Goal: Task Accomplishment & Management: Use online tool/utility

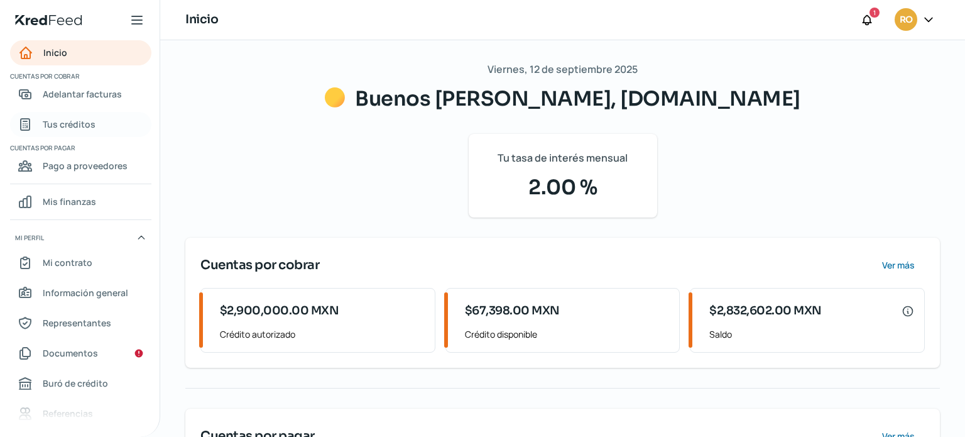
click at [62, 118] on span "Tus créditos" at bounding box center [69, 124] width 53 height 16
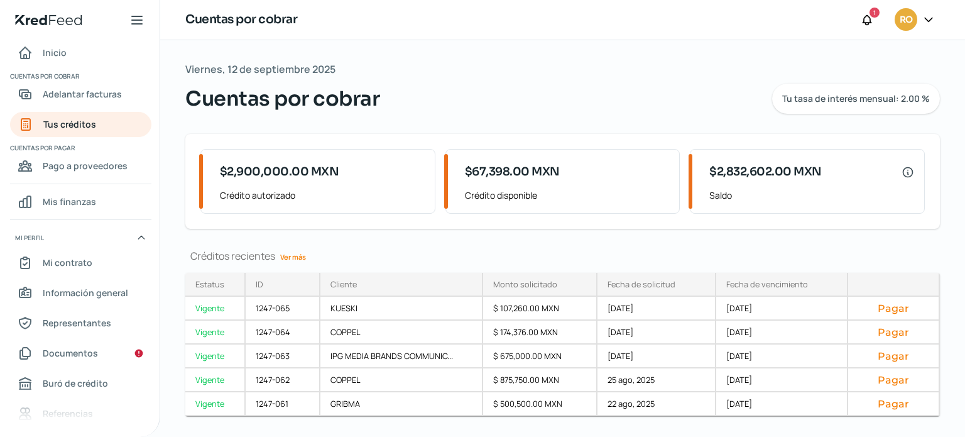
click at [287, 259] on link "Ver más" at bounding box center [293, 256] width 36 height 19
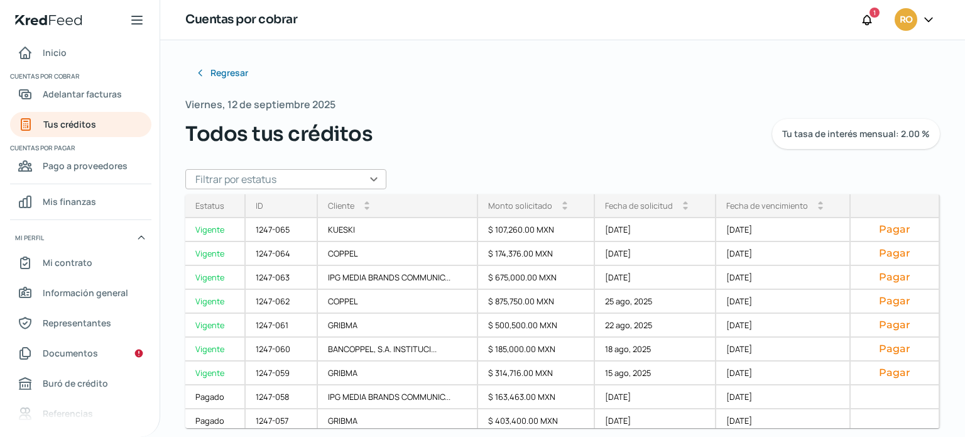
scroll to position [47, 0]
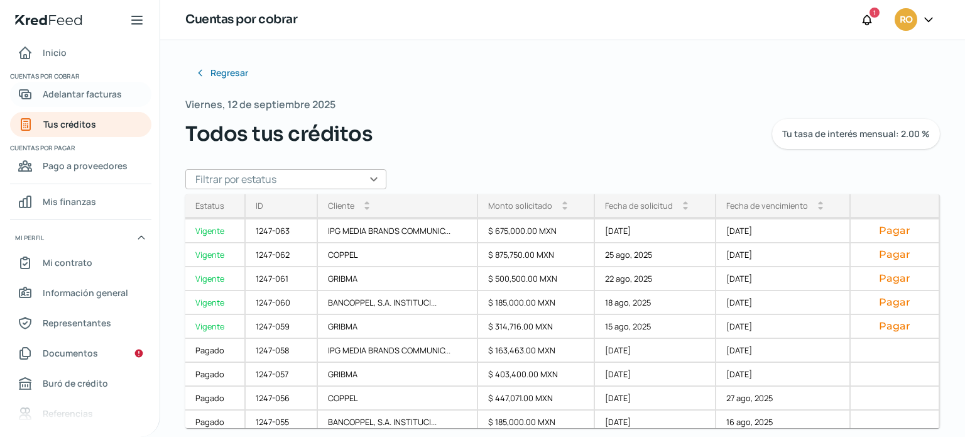
click at [65, 95] on span "Adelantar facturas" at bounding box center [82, 94] width 79 height 16
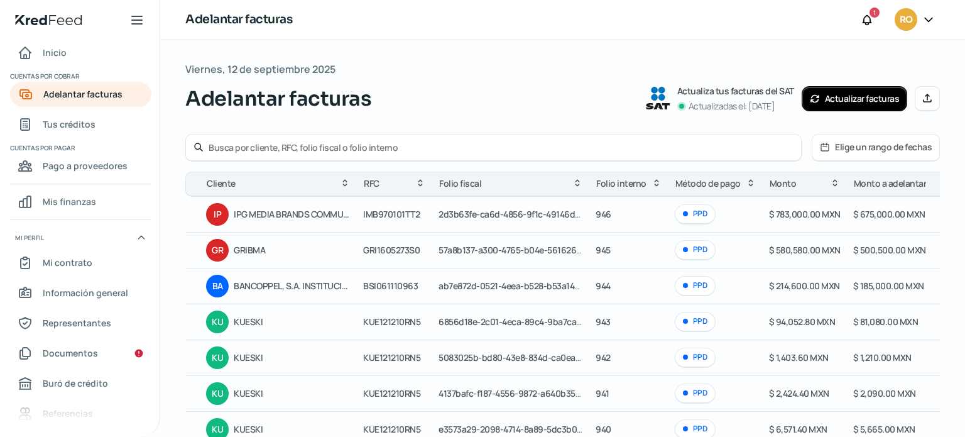
click at [839, 101] on button "Actualizar facturas" at bounding box center [855, 98] width 106 height 25
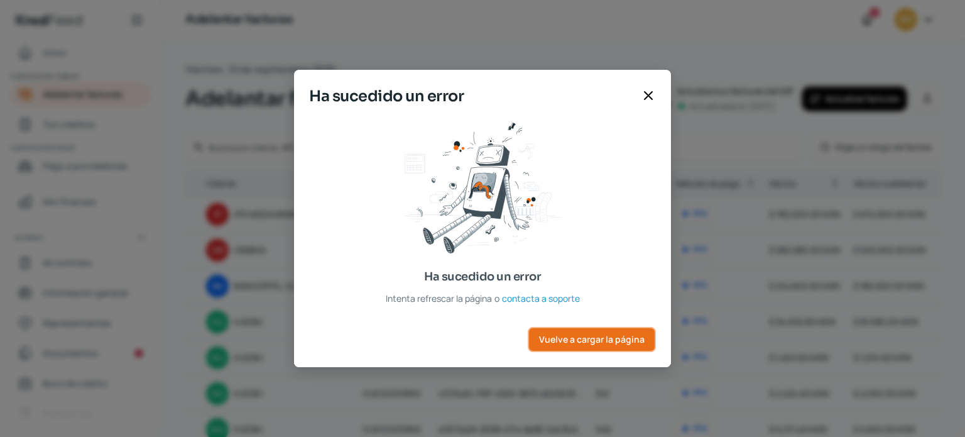
click at [615, 337] on span "Vuelve a cargar la página" at bounding box center [592, 339] width 106 height 9
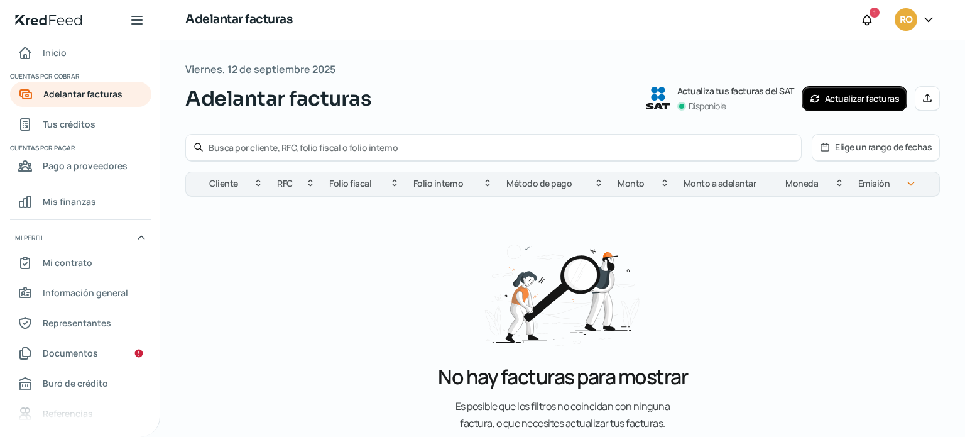
click at [835, 97] on button "Actualizar facturas" at bounding box center [855, 98] width 106 height 25
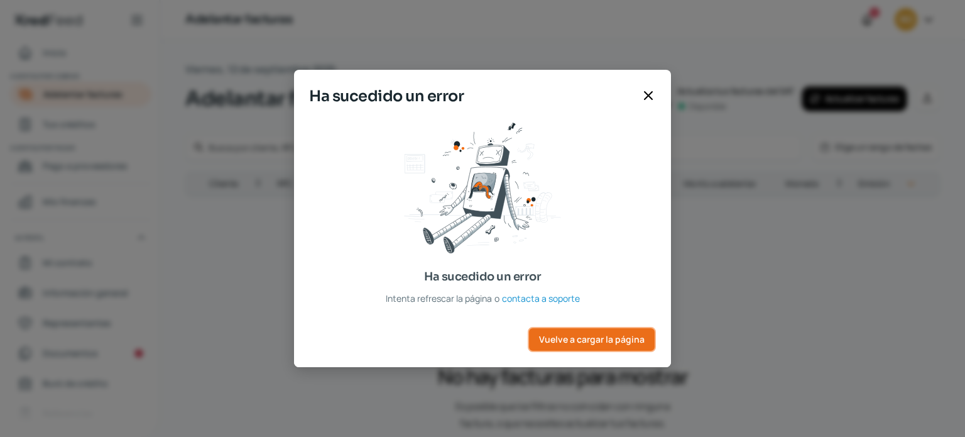
click at [595, 335] on span "Vuelve a cargar la página" at bounding box center [592, 339] width 106 height 9
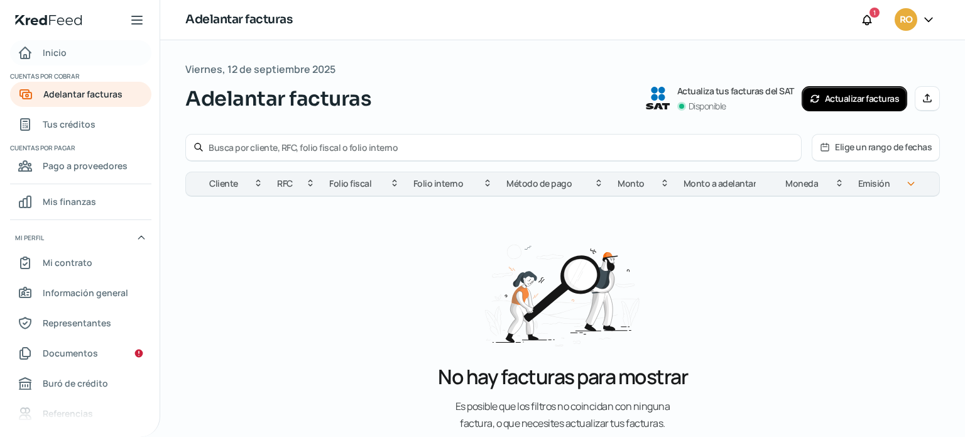
click at [60, 57] on span "Inicio" at bounding box center [55, 53] width 24 height 16
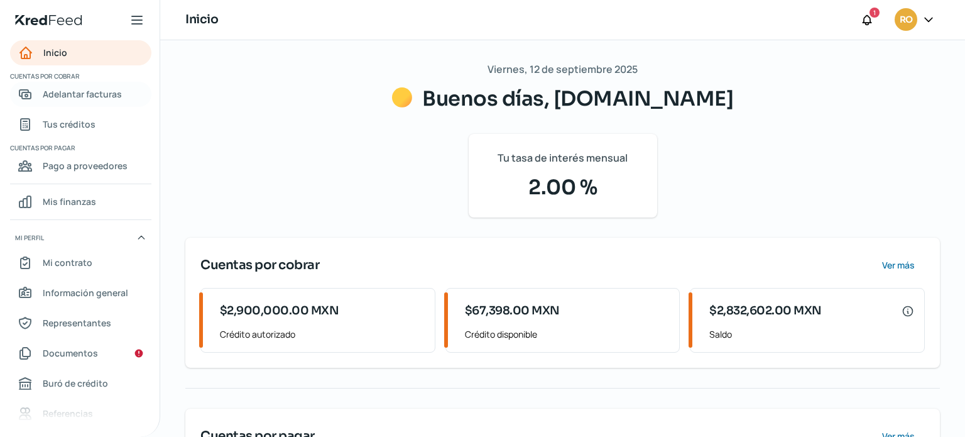
click at [45, 97] on span "Adelantar facturas" at bounding box center [82, 94] width 79 height 16
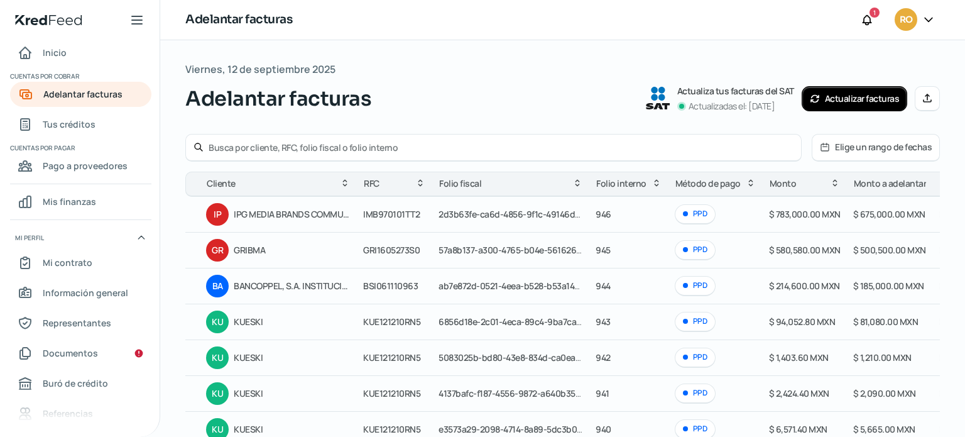
click at [872, 93] on button "Actualizar facturas" at bounding box center [855, 98] width 106 height 25
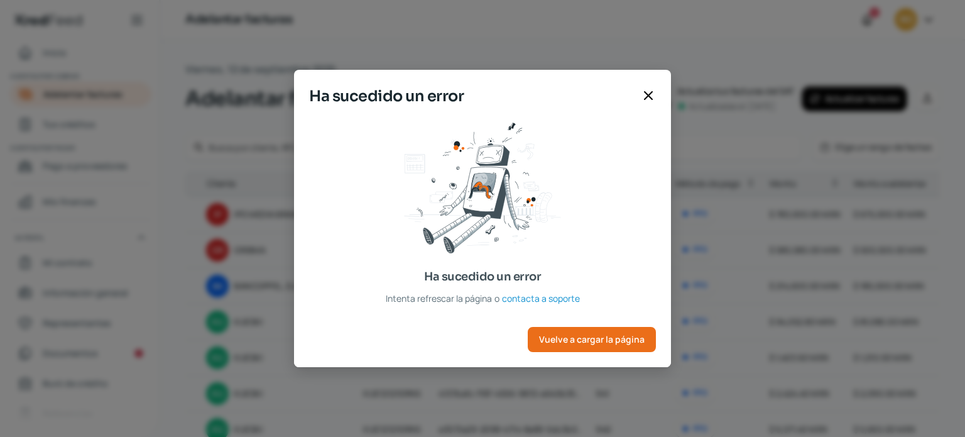
click at [654, 95] on icon at bounding box center [648, 95] width 15 height 15
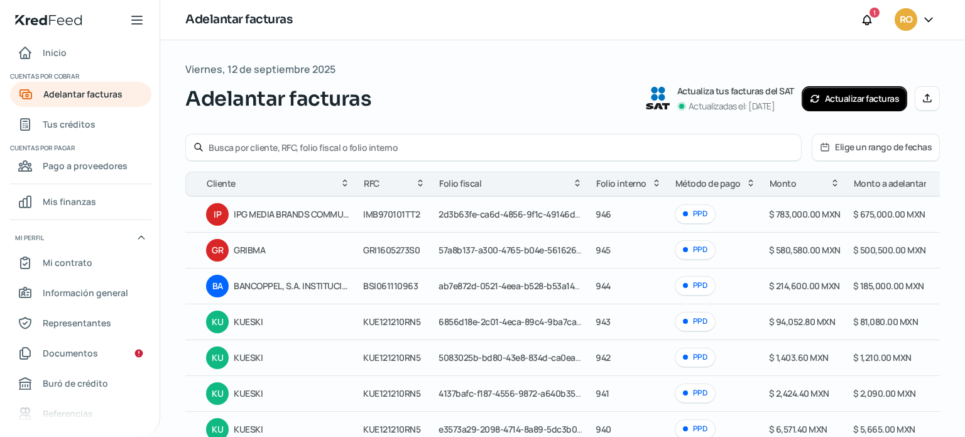
click at [456, 84] on div "Adelantar facturas Actualiza tus facturas del SAT Actualizadas el: 11/09/2025 A…" at bounding box center [562, 99] width 755 height 30
click at [929, 21] on icon at bounding box center [929, 20] width 8 height 4
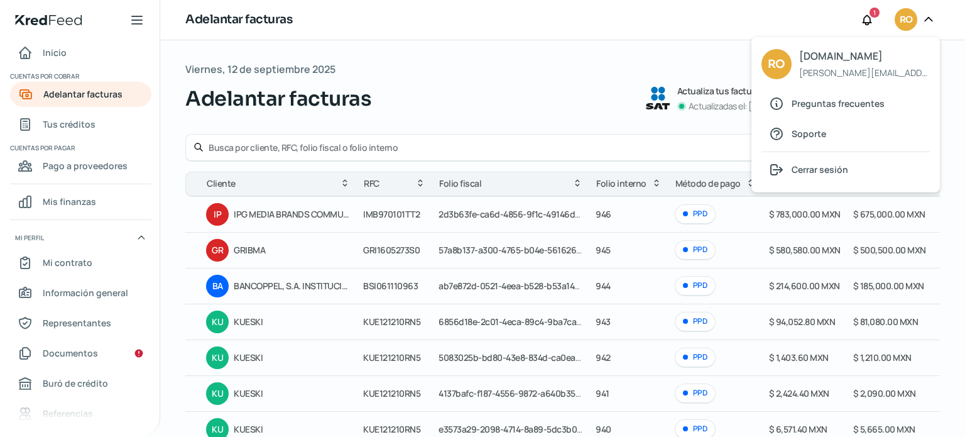
click at [571, 95] on div "Adelantar facturas Actualiza tus facturas del SAT Actualizadas el: 11/09/2025 A…" at bounding box center [562, 99] width 755 height 30
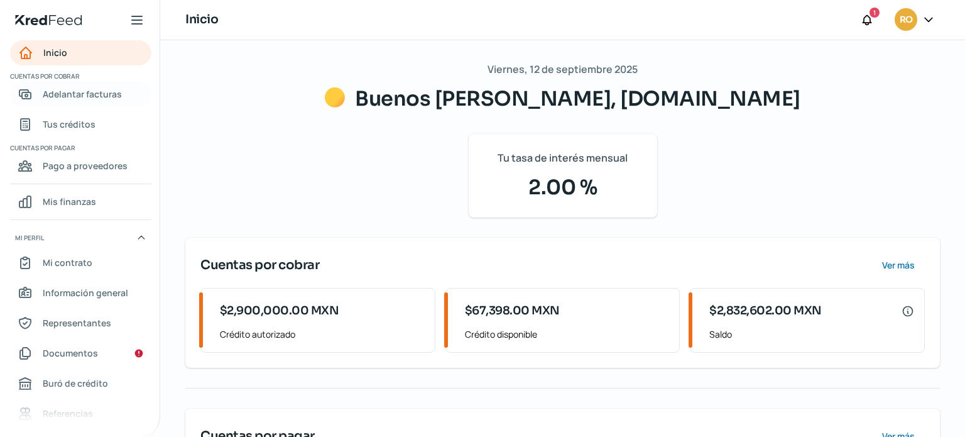
click at [86, 99] on span "Adelantar facturas" at bounding box center [82, 94] width 79 height 16
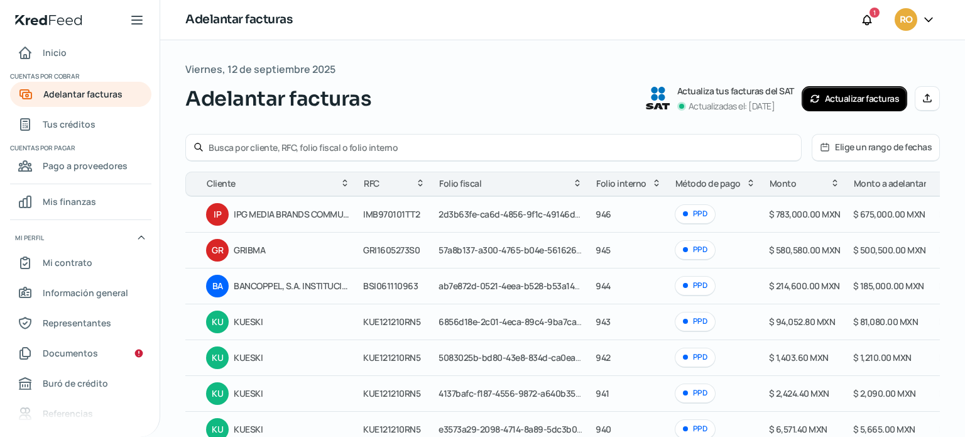
click at [922, 97] on icon at bounding box center [927, 98] width 10 height 10
